Goal: Find specific page/section: Find specific page/section

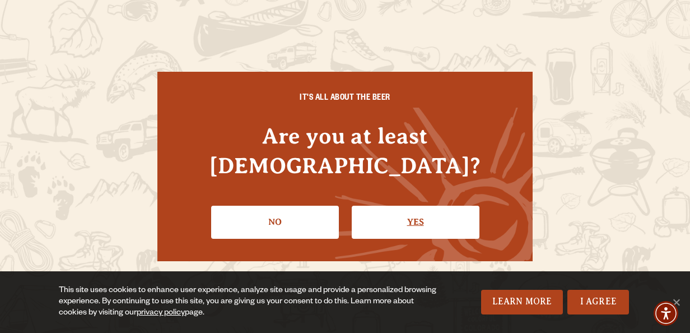
click at [414, 208] on link "Yes" at bounding box center [416, 222] width 128 height 33
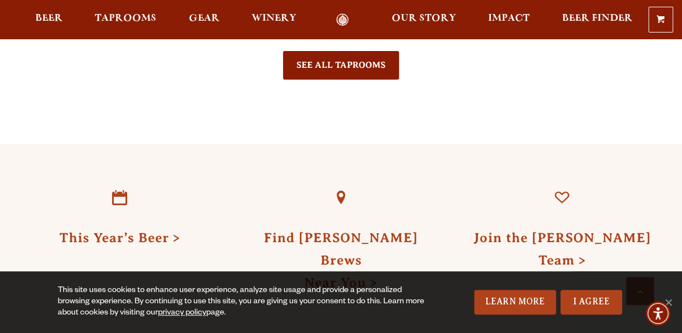
scroll to position [2766, 0]
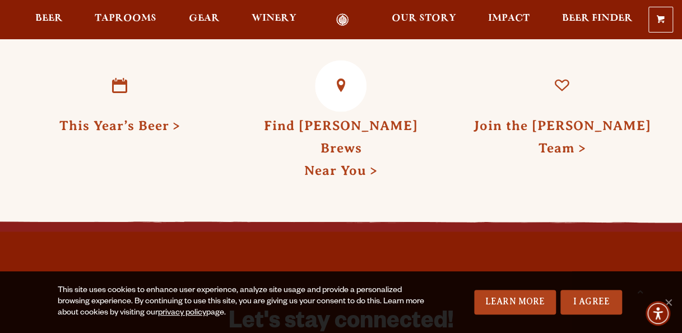
click at [355, 118] on link "Find [PERSON_NAME] Brews Near You" at bounding box center [341, 147] width 154 height 59
click at [141, 16] on span "Taprooms" at bounding box center [126, 18] width 62 height 9
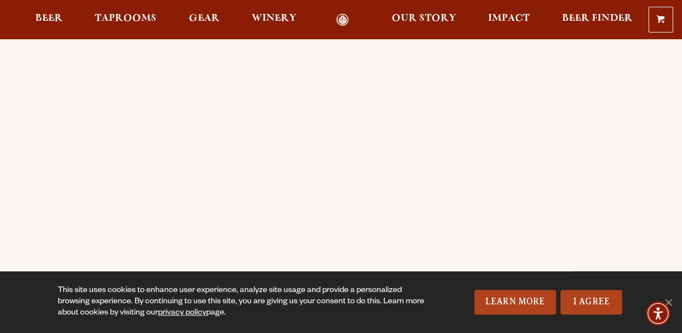
scroll to position [56, 0]
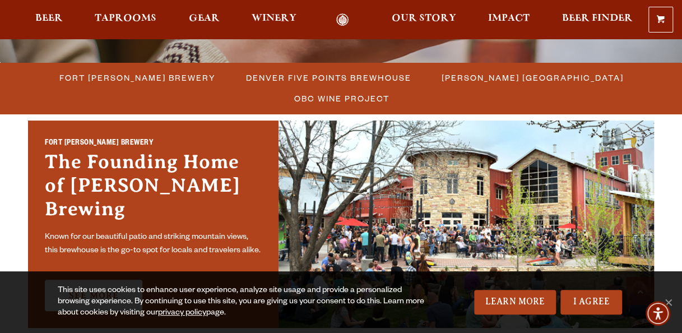
scroll to position [367, 0]
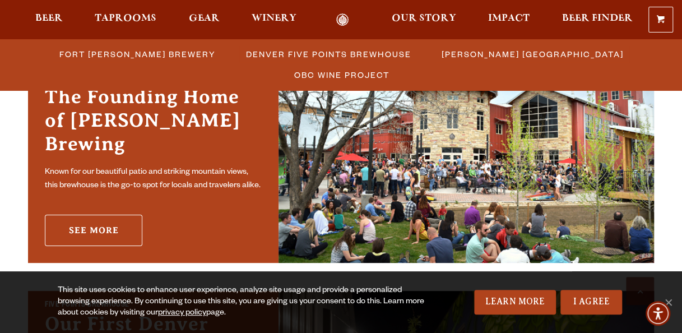
click at [91, 220] on link "See More" at bounding box center [94, 230] width 98 height 31
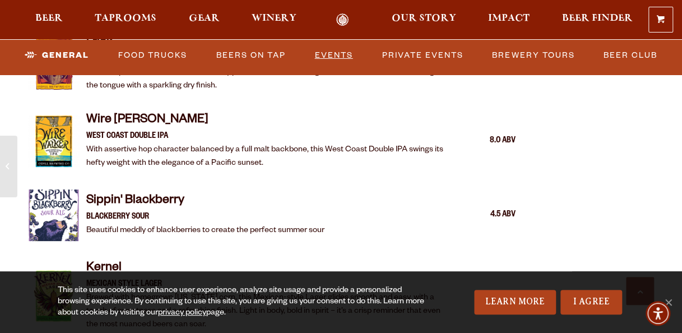
scroll to position [1849, 0]
